Goal: Check status: Check status

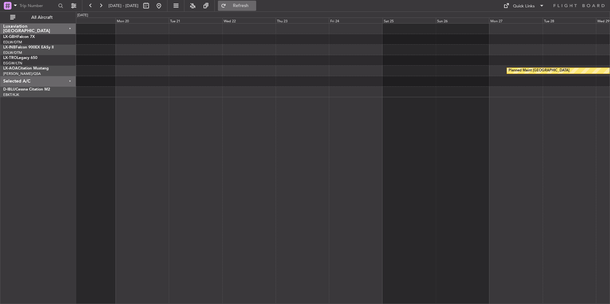
click at [254, 5] on span "Refresh" at bounding box center [240, 6] width 27 height 4
click at [251, 5] on span "Refresh" at bounding box center [240, 6] width 27 height 4
click at [164, 5] on button at bounding box center [159, 6] width 10 height 10
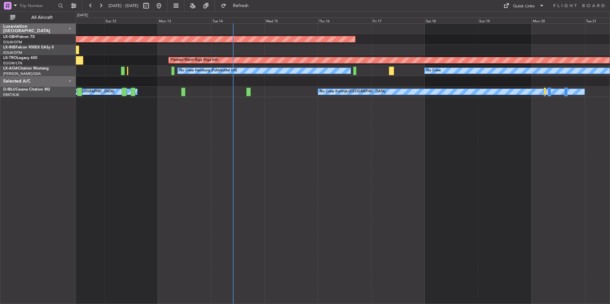
click at [409, 173] on div "Planned Maint Nurnberg Planned Maint Riga (Riga Intl) A/C Unavailable No Crew H…" at bounding box center [343, 163] width 534 height 281
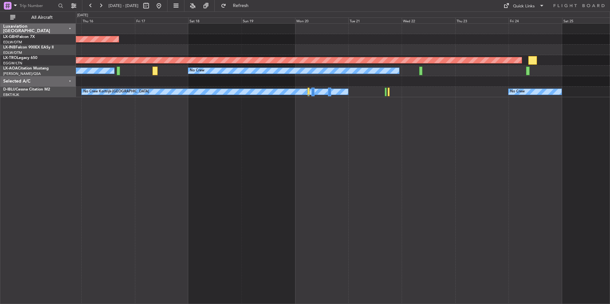
click at [265, 133] on div "Planned Maint Nurnberg Planned Maint Riga (Riga Intl) No Crew Hamburg (Fuhlsbut…" at bounding box center [343, 163] width 534 height 281
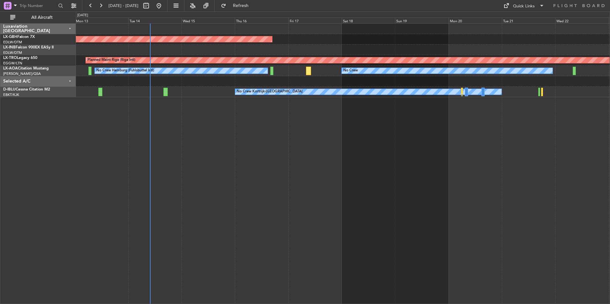
click at [325, 160] on div "Planned Maint Nurnberg Planned Maint Riga (Riga Intl) A/C Unavailable No Crew H…" at bounding box center [343, 163] width 534 height 281
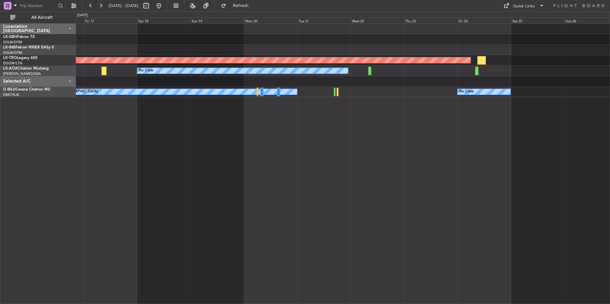
click at [273, 202] on div "Planned Maint Nurnberg Planned Maint Riga (Riga Intl) No Crew Planned Maint Mon…" at bounding box center [343, 163] width 534 height 281
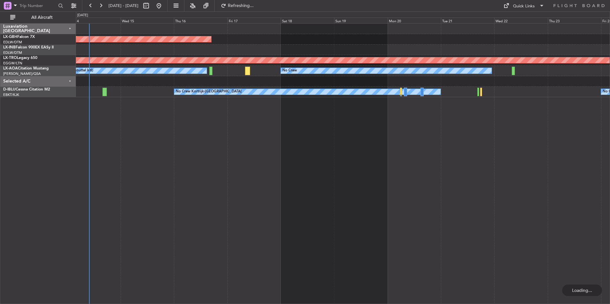
click at [610, 234] on html "22 Oct 2025 - 01 Nov 2025 Refreshing... Quick Links All Aircraft Planned Maint …" at bounding box center [305, 152] width 610 height 304
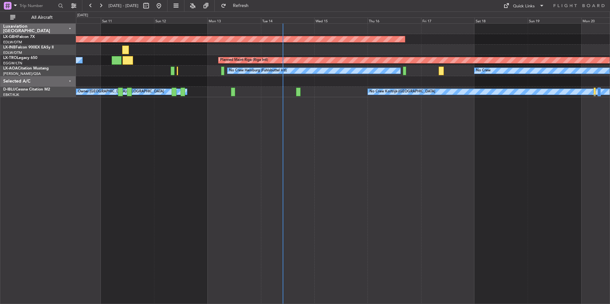
click at [507, 243] on div "Planned Maint Nurnberg Planned Maint Riga (Riga Intl) A/C Unavailable No Crew N…" at bounding box center [343, 163] width 534 height 281
